Goal: Find specific page/section: Find specific page/section

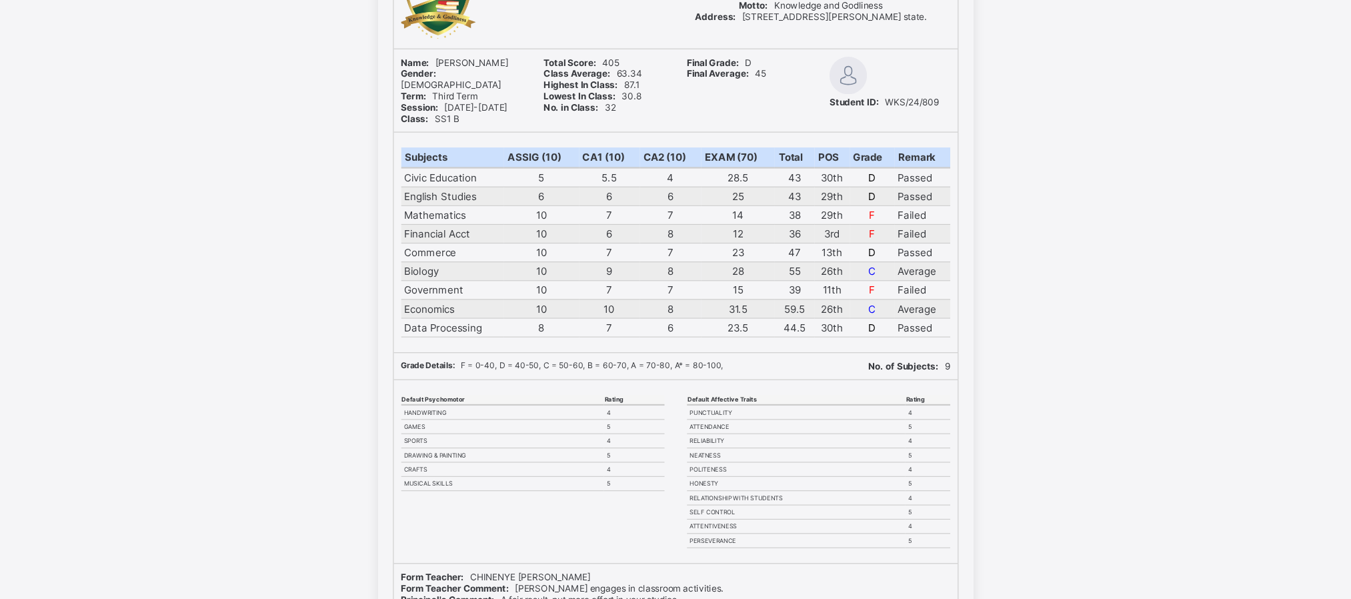
scroll to position [137, 0]
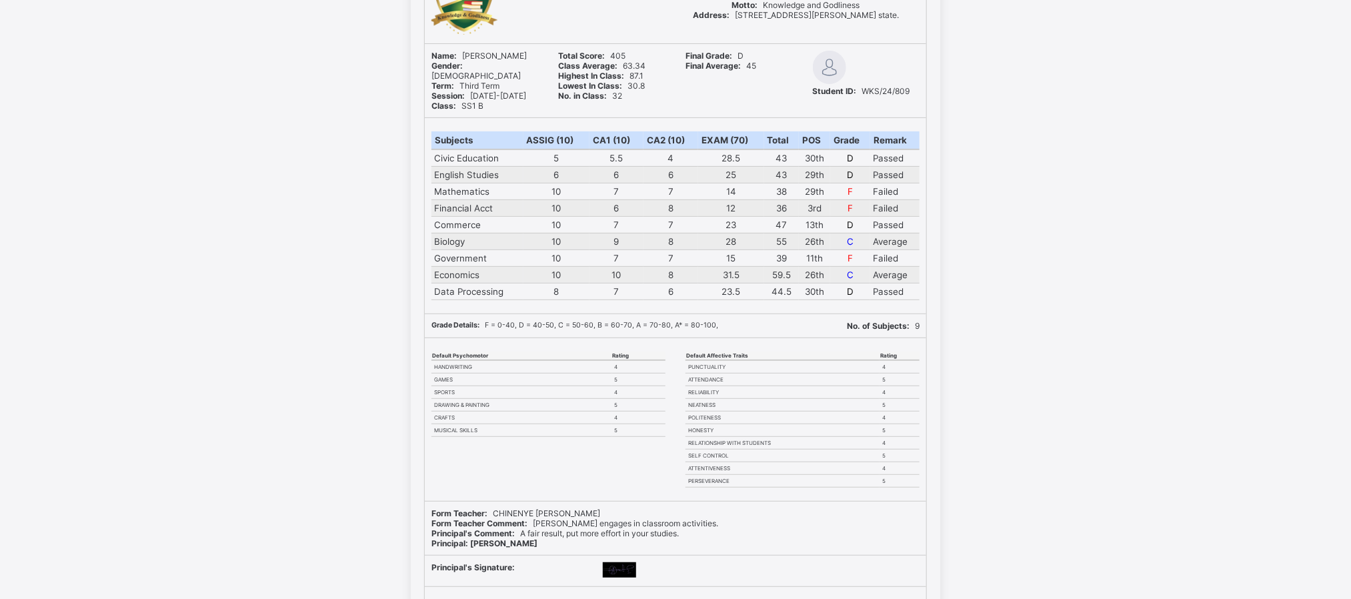
drag, startPoint x: 972, startPoint y: 1, endPoint x: 981, endPoint y: 238, distance: 237.7
click at [981, 238] on div "WITTY KIDS' SCHOOL Motto: Knowledge and Godliness Address: [STREET_ADDRESS][PER…" at bounding box center [675, 321] width 1351 height 740
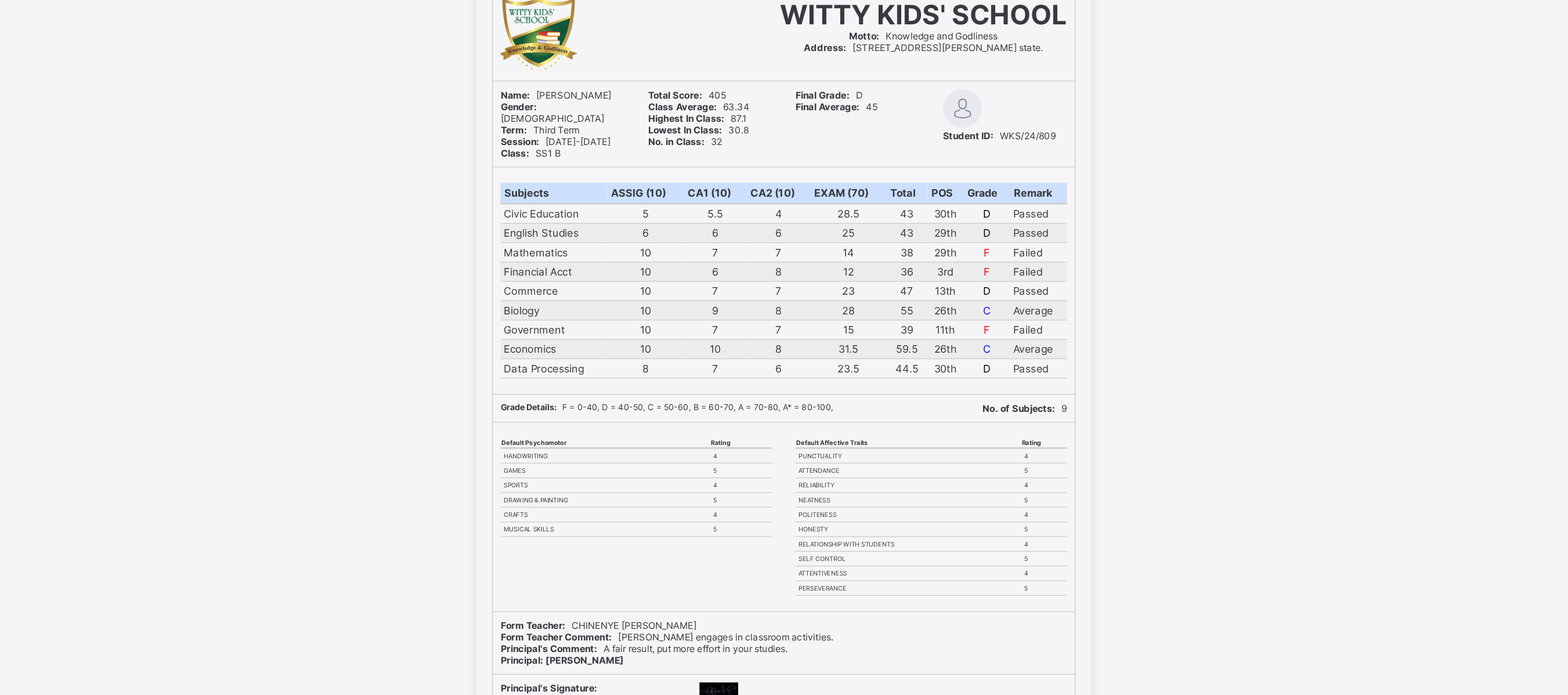
scroll to position [29, 0]
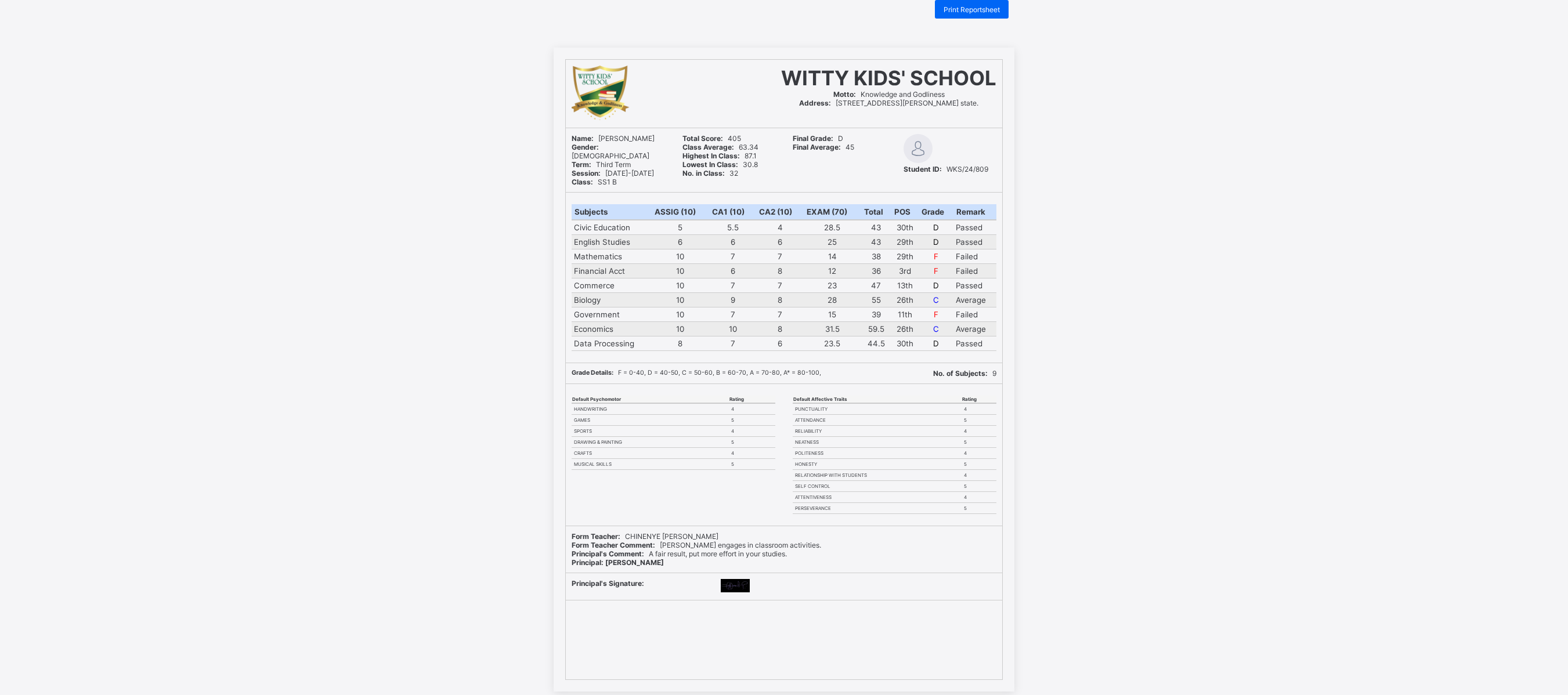
drag, startPoint x: 1144, startPoint y: 28, endPoint x: 1161, endPoint y: 194, distance: 166.9
click at [871, 194] on div "WITTY KIDS' SCHOOL Motto: Knowledge and Godliness Address: [STREET_ADDRESS][PER…" at bounding box center [784, 370] width 1568 height 644
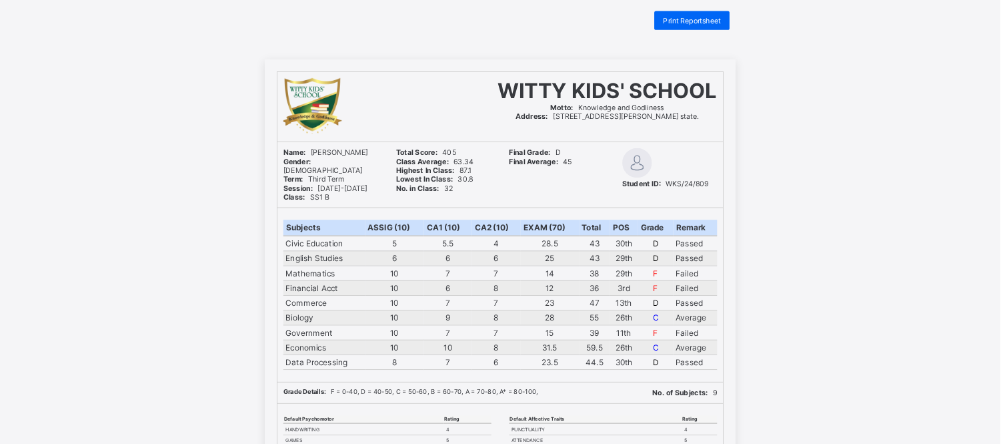
scroll to position [21, 0]
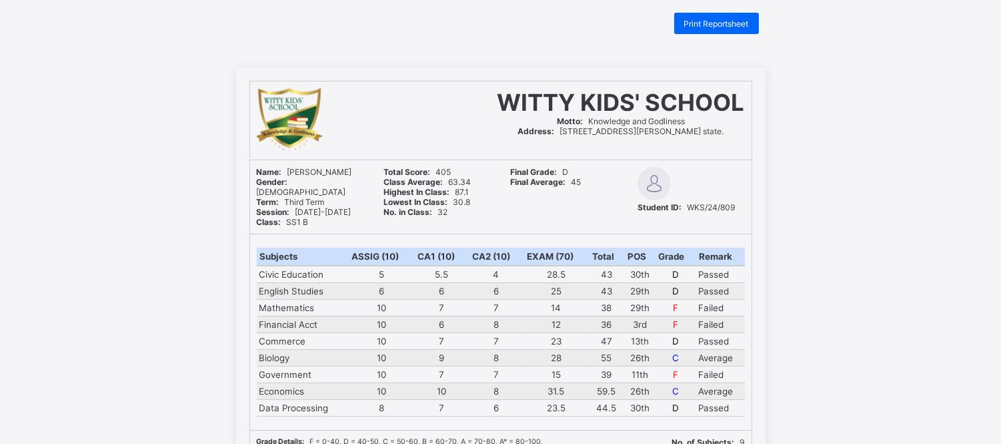
drag, startPoint x: 1452, startPoint y: 0, endPoint x: 364, endPoint y: 20, distance: 1087.5
click at [364, 20] on div "Print Reportsheet" at bounding box center [501, 23] width 530 height 21
drag, startPoint x: 472, startPoint y: 99, endPoint x: 759, endPoint y: 135, distance: 289.8
click at [759, 135] on div "WITTY KIDS' SCHOOL Motto: Knowledge and Godliness Address: [STREET_ADDRESS][PER…" at bounding box center [501, 437] width 530 height 740
copy div "WITTY KIDS' SCHOOL Motto: Knowledge and Godliness Address: [STREET_ADDRESS][PER…"
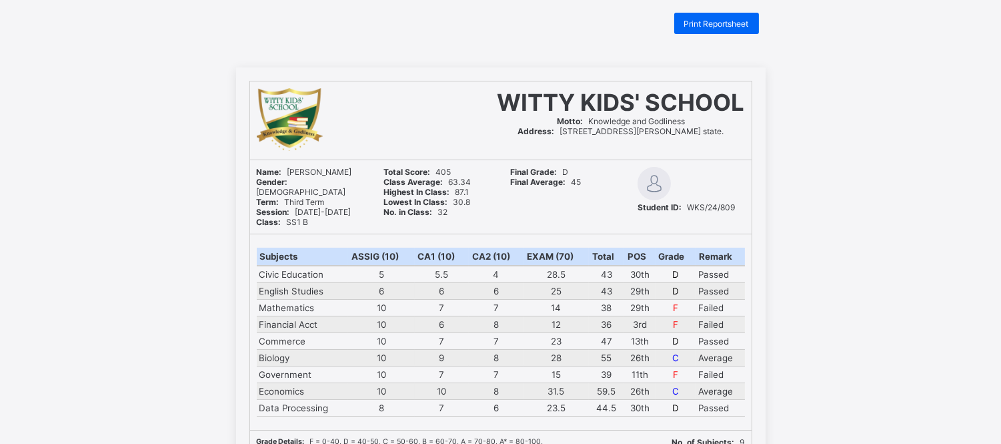
click at [781, 124] on div "WITTY KIDS' SCHOOL Motto: Knowledge and Godliness Address: [STREET_ADDRESS][PER…" at bounding box center [500, 437] width 1001 height 740
drag, startPoint x: 475, startPoint y: 97, endPoint x: 764, endPoint y: 133, distance: 291.1
click at [764, 133] on div "WITTY KIDS' SCHOOL Motto: Knowledge and Godliness Address: [STREET_ADDRESS][PER…" at bounding box center [501, 437] width 530 height 740
copy div "WITTY KIDS' SCHOOL Motto: Knowledge and Godliness Address: [STREET_ADDRESS][PER…"
click at [875, 145] on div "WITTY KIDS' SCHOOL Motto: Knowledge and Godliness Address: [STREET_ADDRESS][PER…" at bounding box center [500, 437] width 1001 height 740
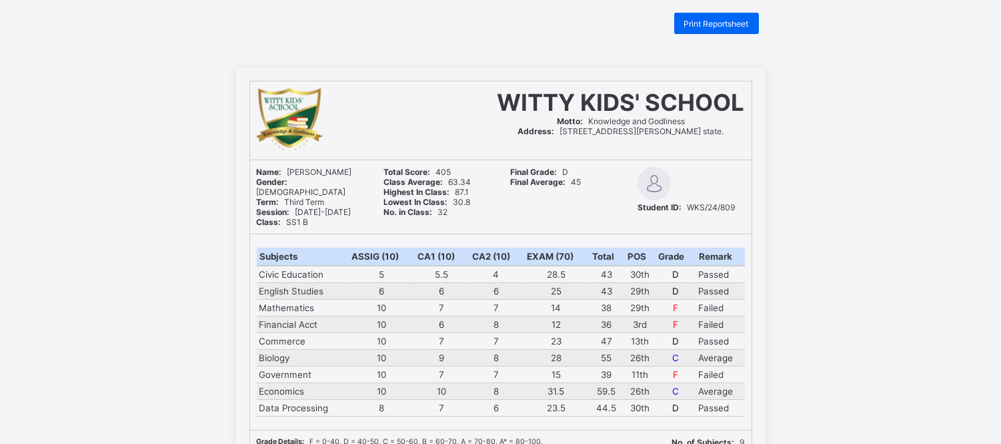
drag, startPoint x: 398, startPoint y: 79, endPoint x: 410, endPoint y: 96, distance: 21.5
click at [402, 84] on div "WITTY KIDS' SCHOOL Motto: Knowledge and Godliness Address: [STREET_ADDRESS][PER…" at bounding box center [501, 437] width 530 height 740
